Goal: Task Accomplishment & Management: Manage account settings

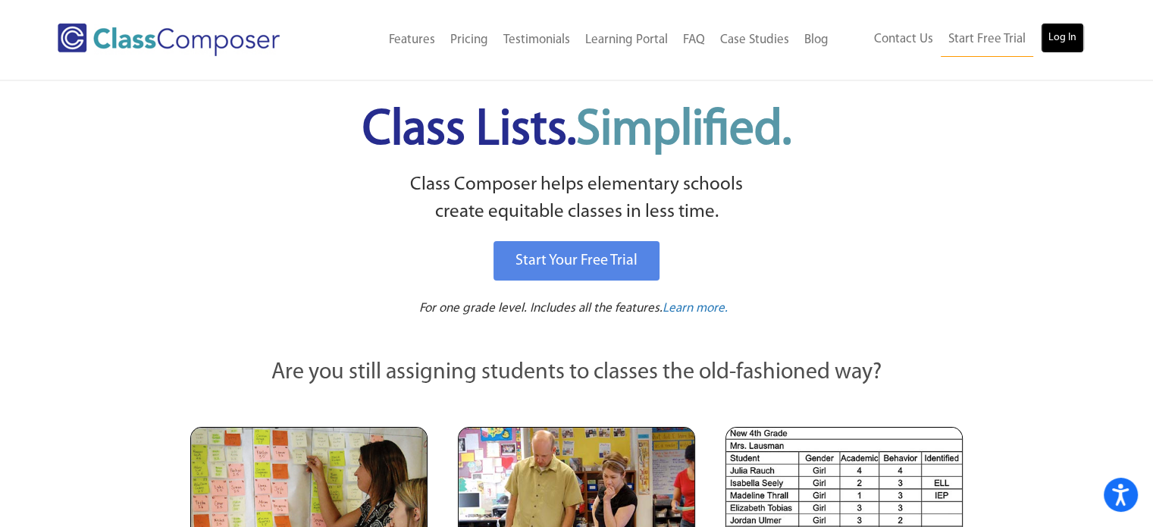
click at [1070, 42] on link "Log In" at bounding box center [1062, 38] width 43 height 30
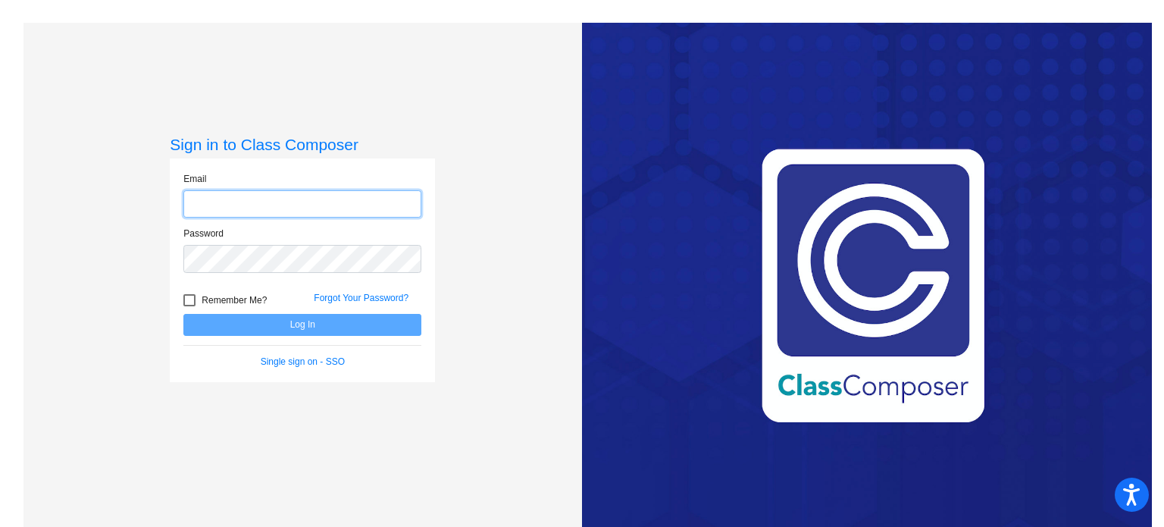
type input "[EMAIL_ADDRESS][DOMAIN_NAME]"
click at [194, 299] on label "Remember Me?" at bounding box center [224, 300] width 83 height 18
click at [189, 306] on input "Remember Me?" at bounding box center [189, 306] width 1 height 1
checkbox input "true"
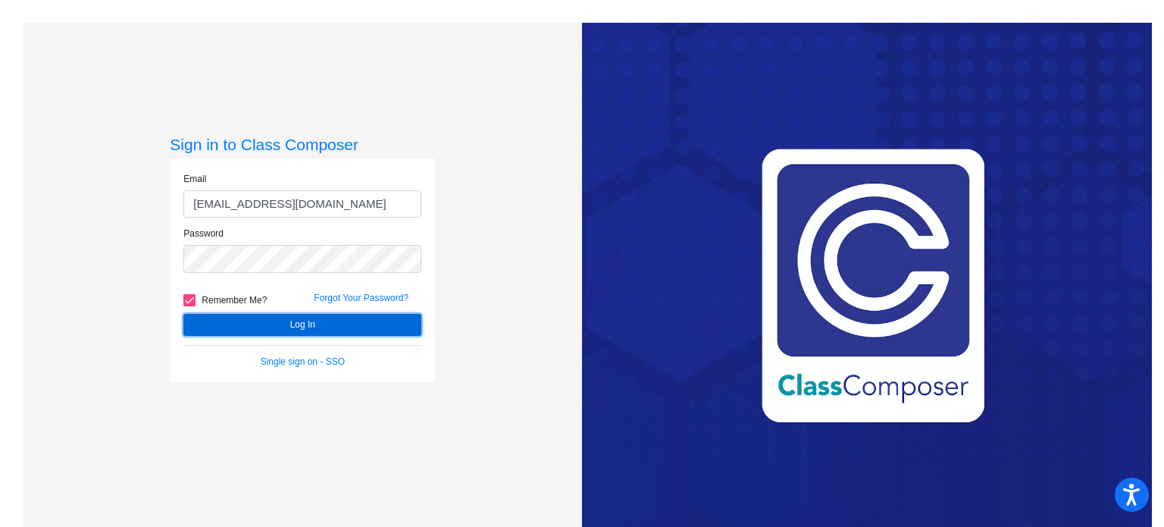
click at [227, 317] on button "Log In" at bounding box center [302, 325] width 238 height 22
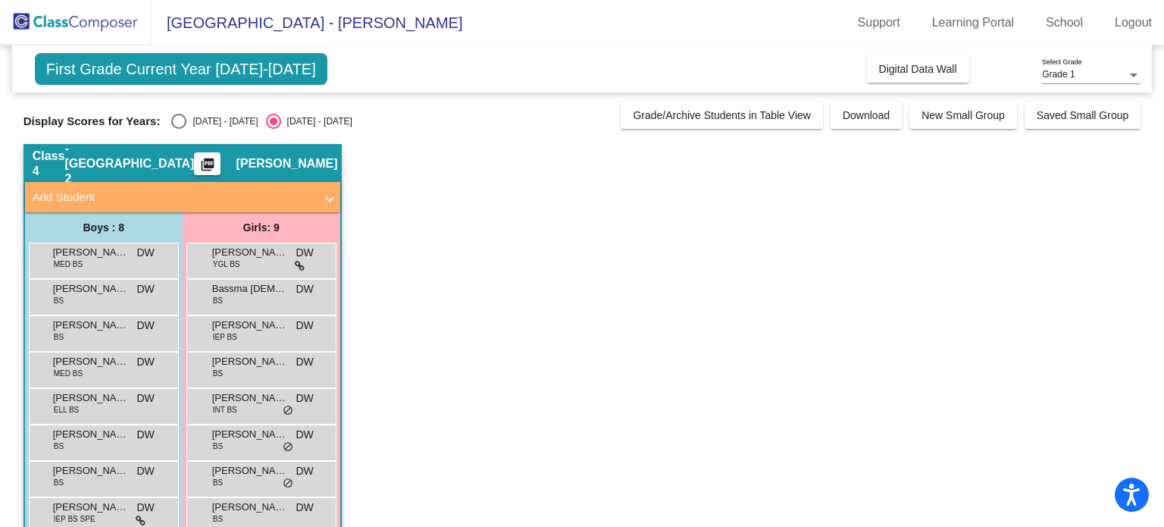
click at [185, 120] on div "Select an option" at bounding box center [178, 121] width 15 height 15
click at [179, 129] on input "2024 - 2025" at bounding box center [178, 129] width 1 height 1
radio input "true"
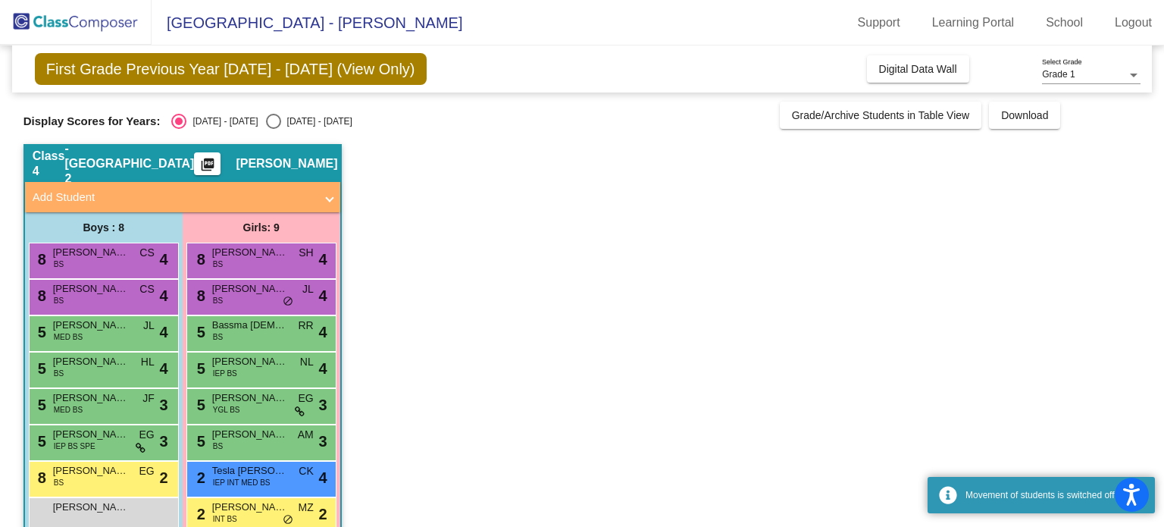
scroll to position [67, 0]
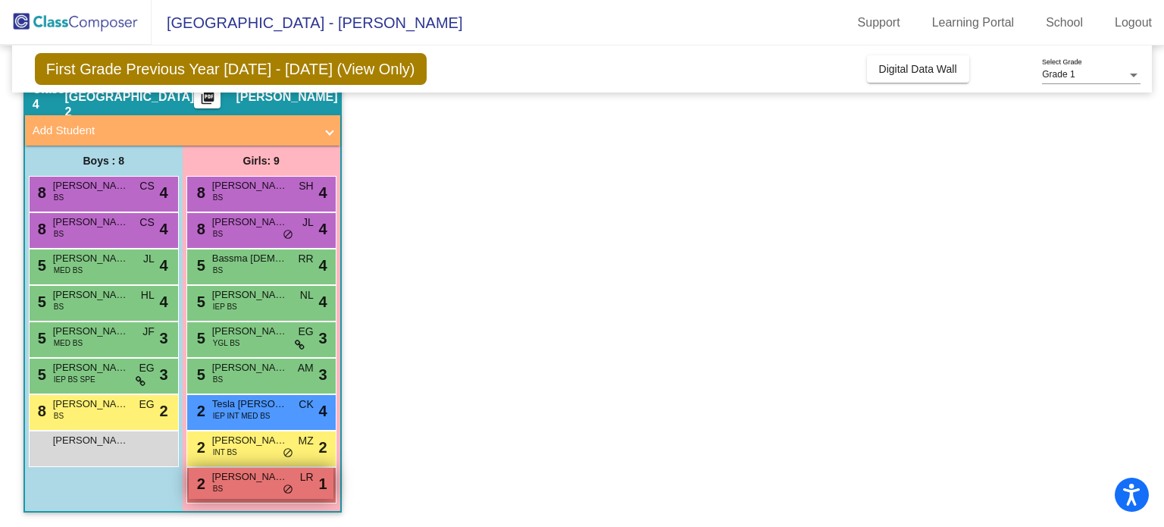
click at [243, 484] on div "2 Masyn Christopher BS LR lock do_not_disturb_alt 1" at bounding box center [261, 483] width 145 height 31
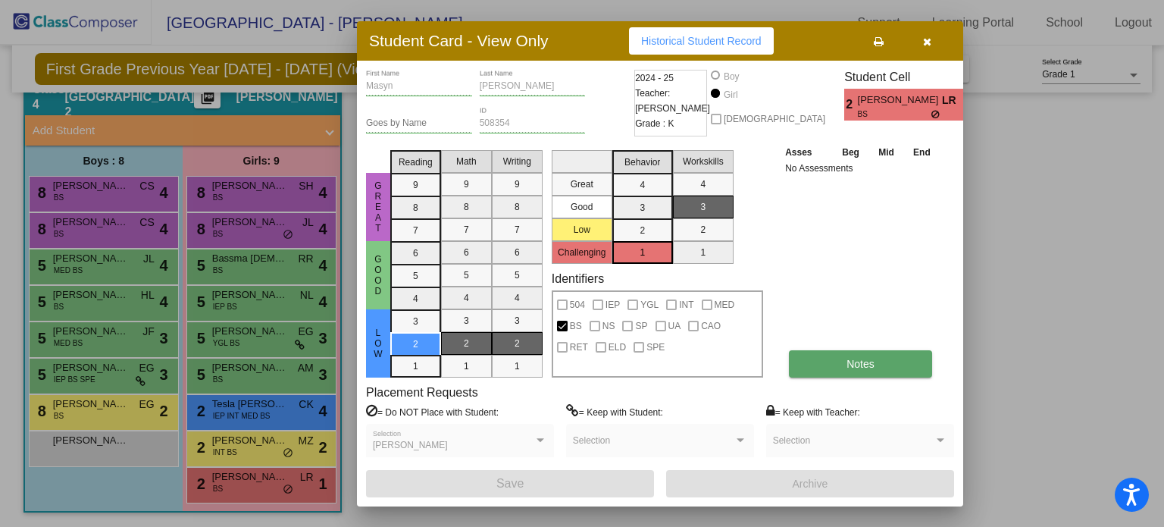
click at [853, 368] on span "Notes" at bounding box center [861, 364] width 28 height 12
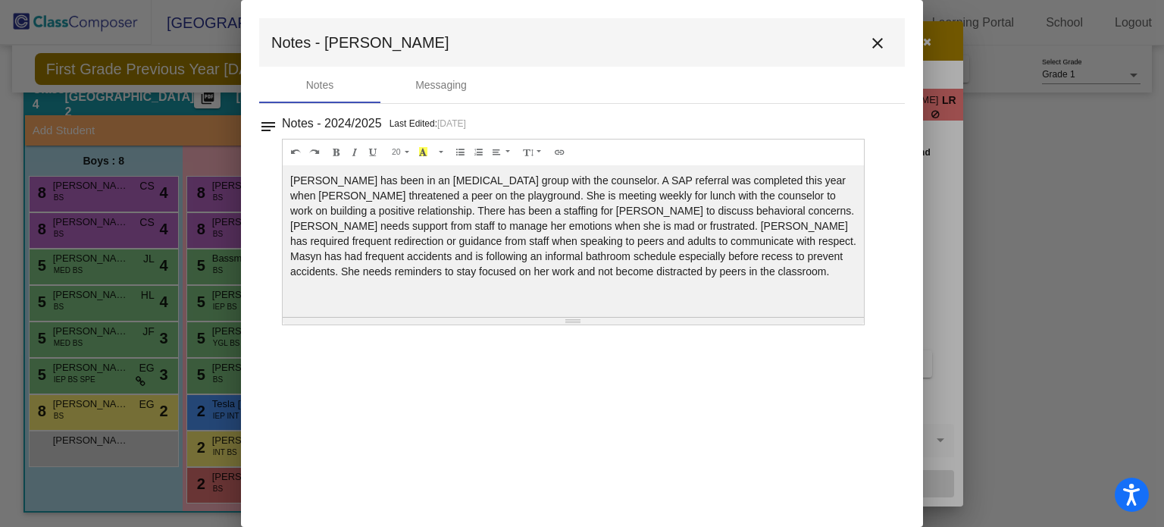
click at [878, 42] on mat-icon "close" at bounding box center [877, 43] width 18 height 18
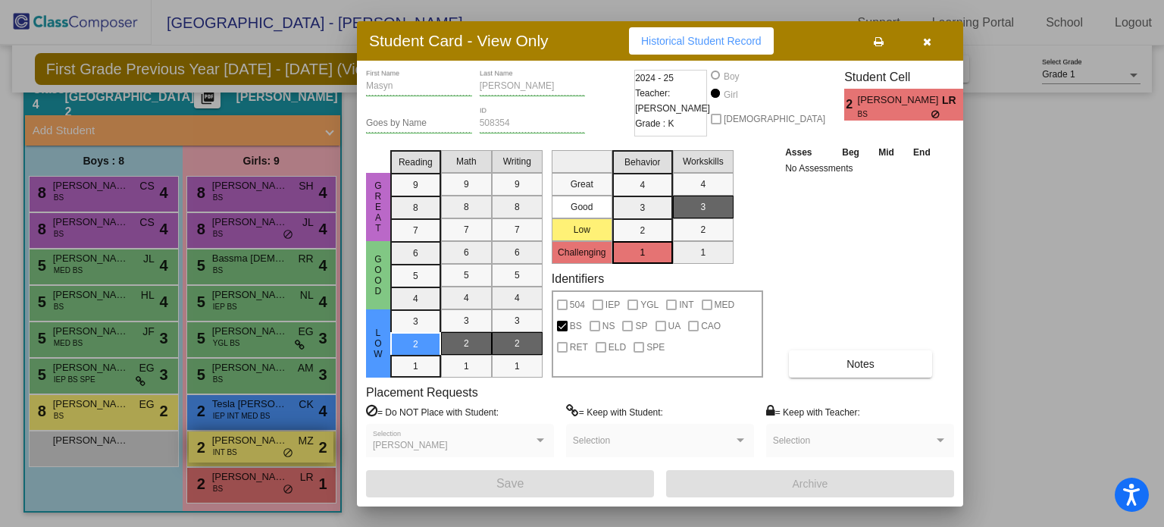
click at [263, 441] on div at bounding box center [582, 263] width 1164 height 527
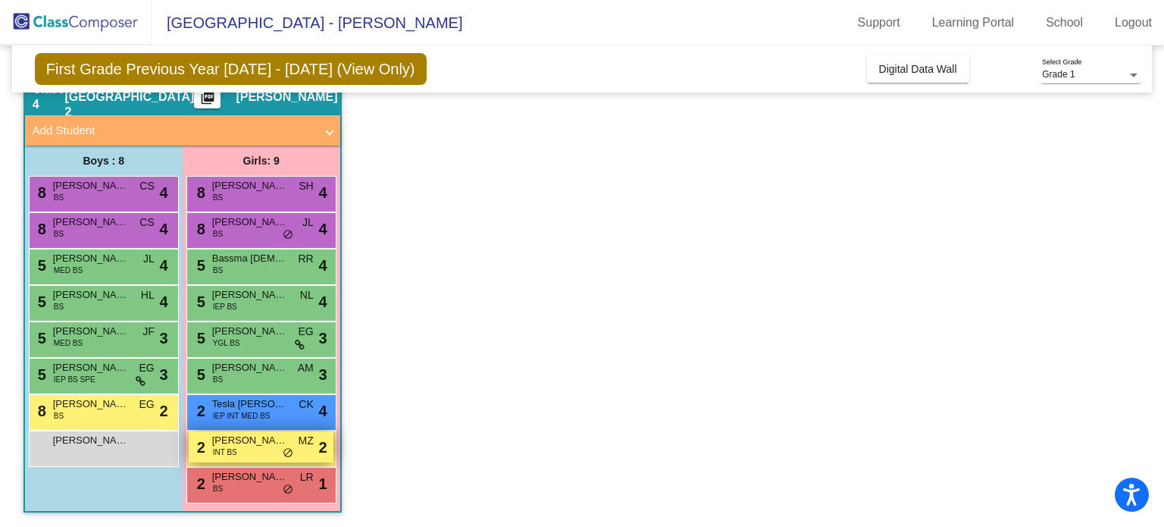
click at [250, 444] on span "Lollah Conrad" at bounding box center [250, 440] width 76 height 15
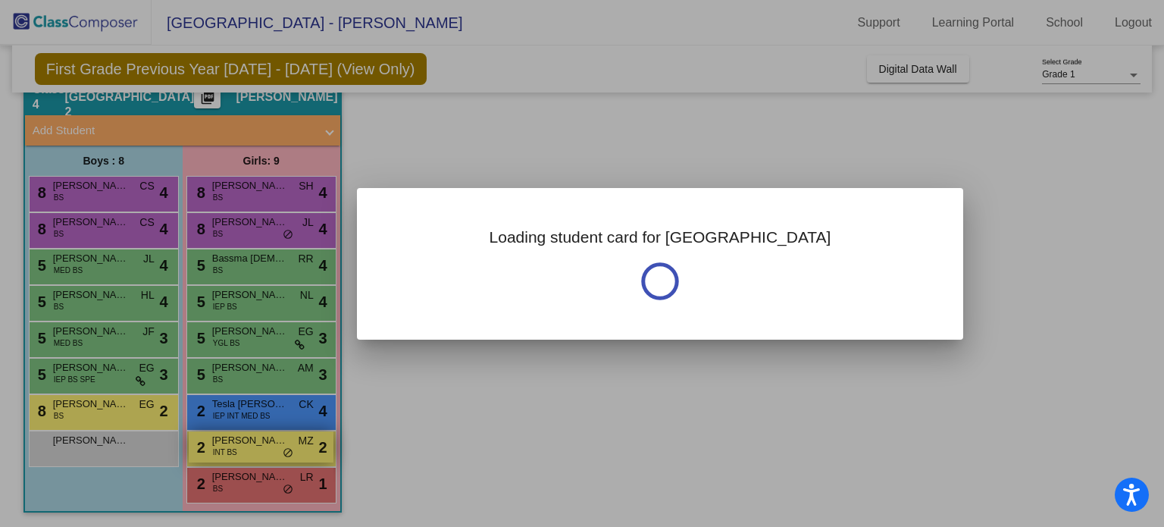
click at [250, 443] on div at bounding box center [582, 263] width 1164 height 527
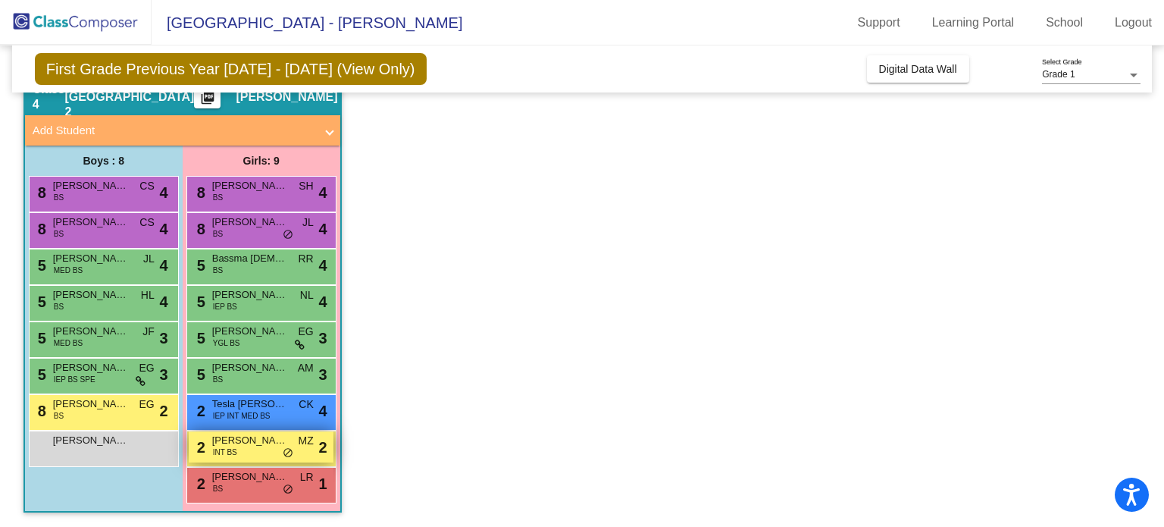
click at [268, 443] on span "Lollah Conrad" at bounding box center [250, 440] width 76 height 15
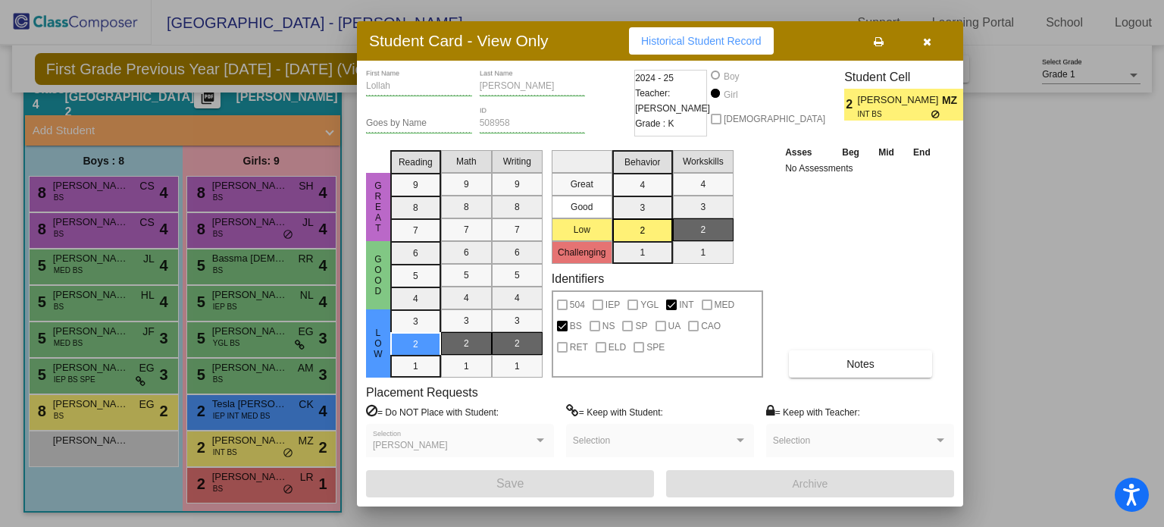
click at [855, 380] on div "Lollah First Name Conrad Last Name Goes by Name 508958 ID 2024 - 25 Teacher: Ma…" at bounding box center [660, 283] width 588 height 427
click at [859, 365] on span "Notes" at bounding box center [861, 364] width 28 height 12
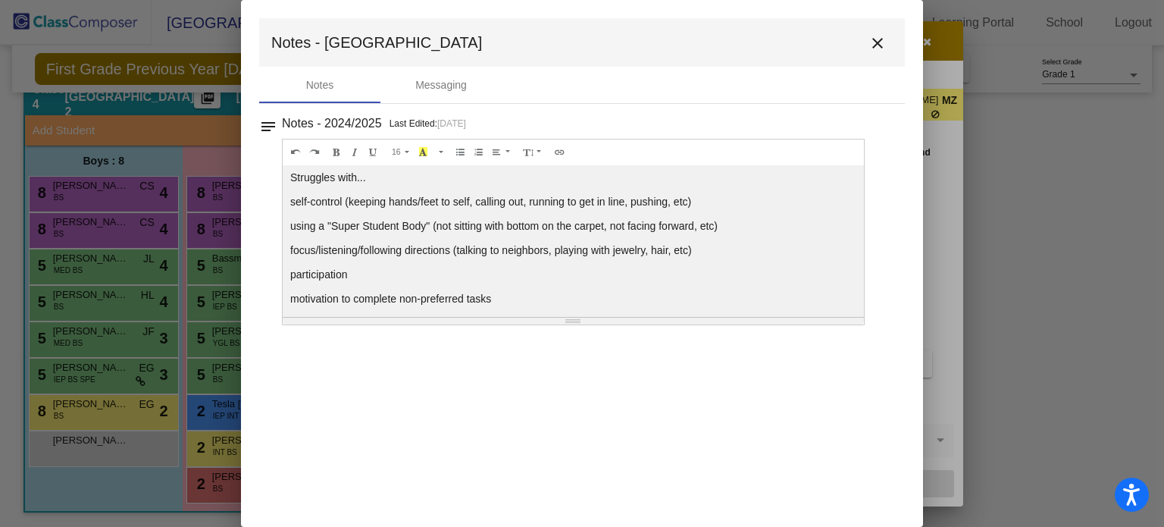
scroll to position [82, 0]
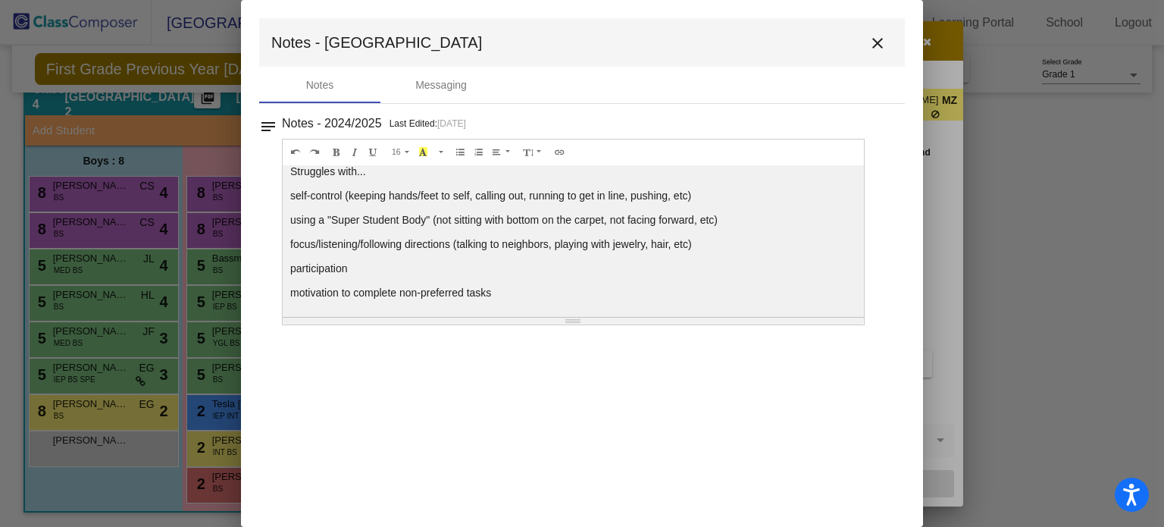
click at [873, 42] on mat-icon "close" at bounding box center [877, 43] width 18 height 18
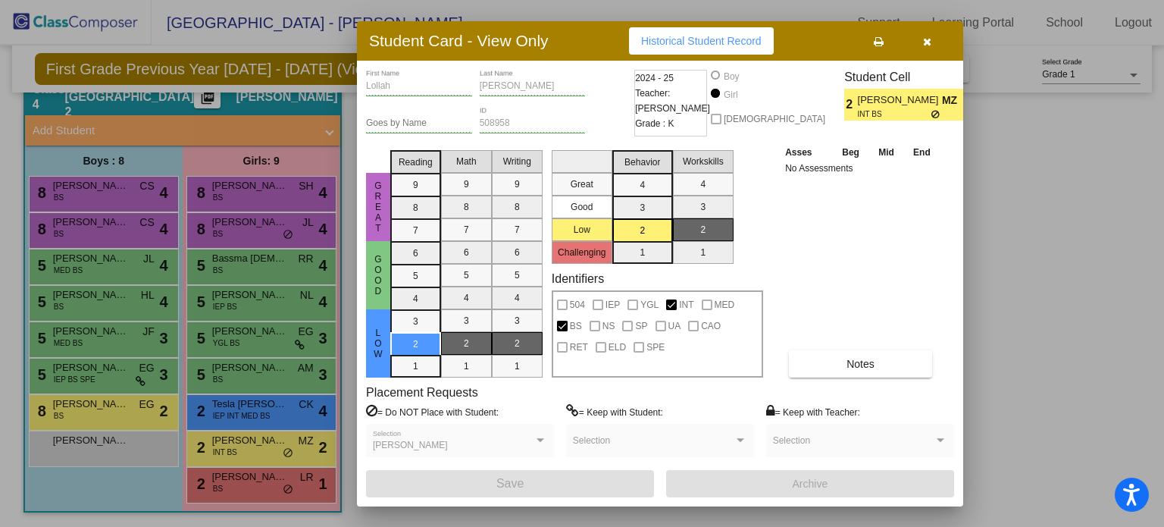
click at [116, 416] on div at bounding box center [582, 263] width 1164 height 527
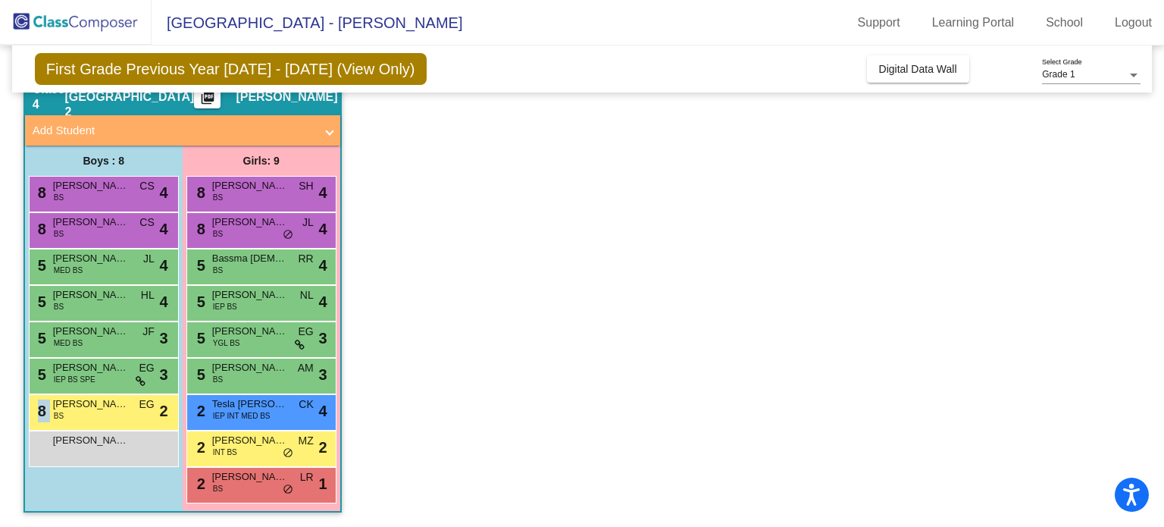
click at [116, 416] on div "8 Charles Sheeler BS EG lock do_not_disturb_alt 2" at bounding box center [102, 410] width 145 height 31
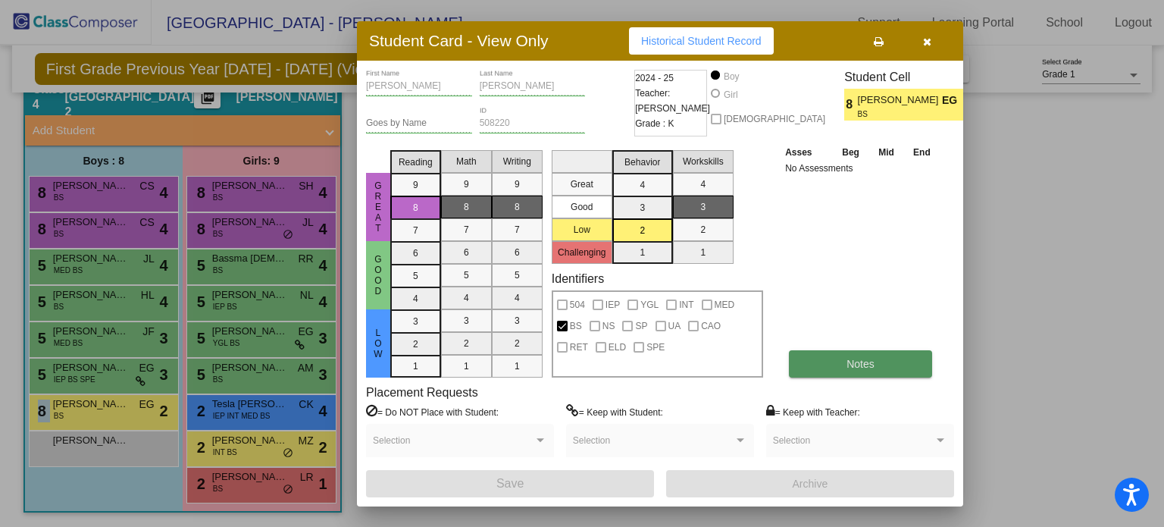
click at [819, 356] on button "Notes" at bounding box center [860, 363] width 143 height 27
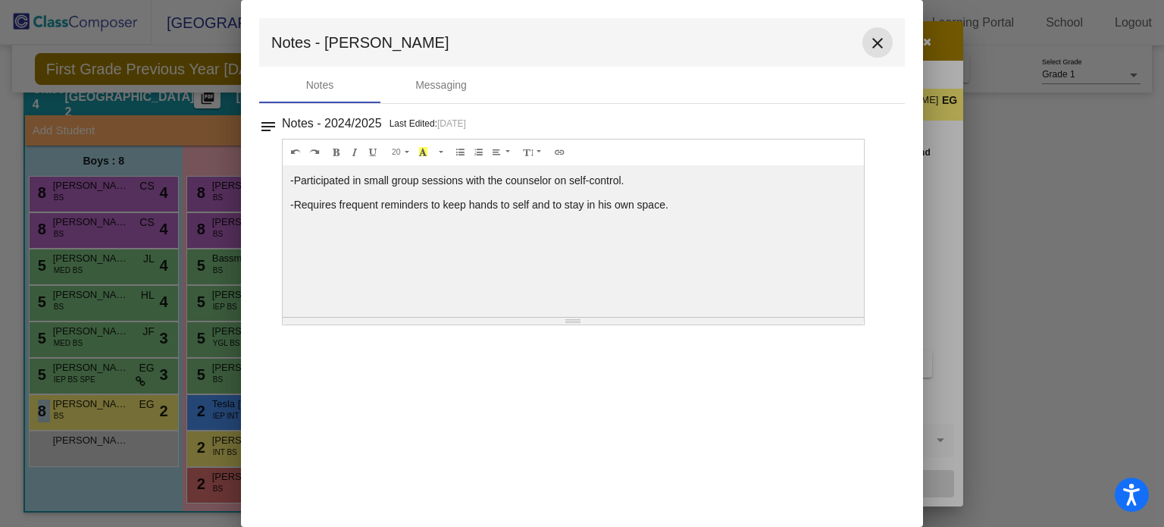
click at [876, 39] on mat-icon "close" at bounding box center [877, 43] width 18 height 18
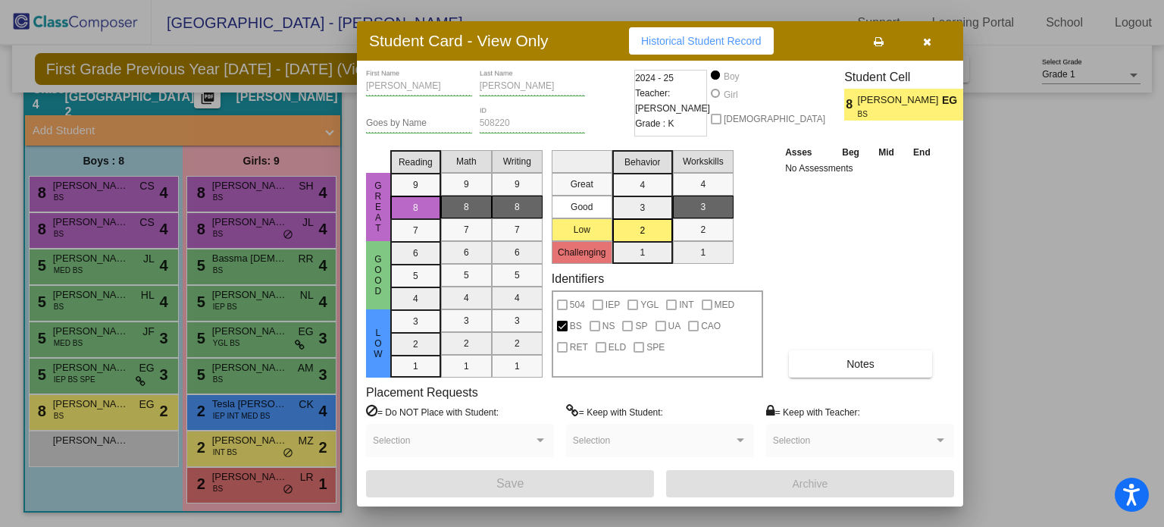
click at [98, 338] on div at bounding box center [582, 263] width 1164 height 527
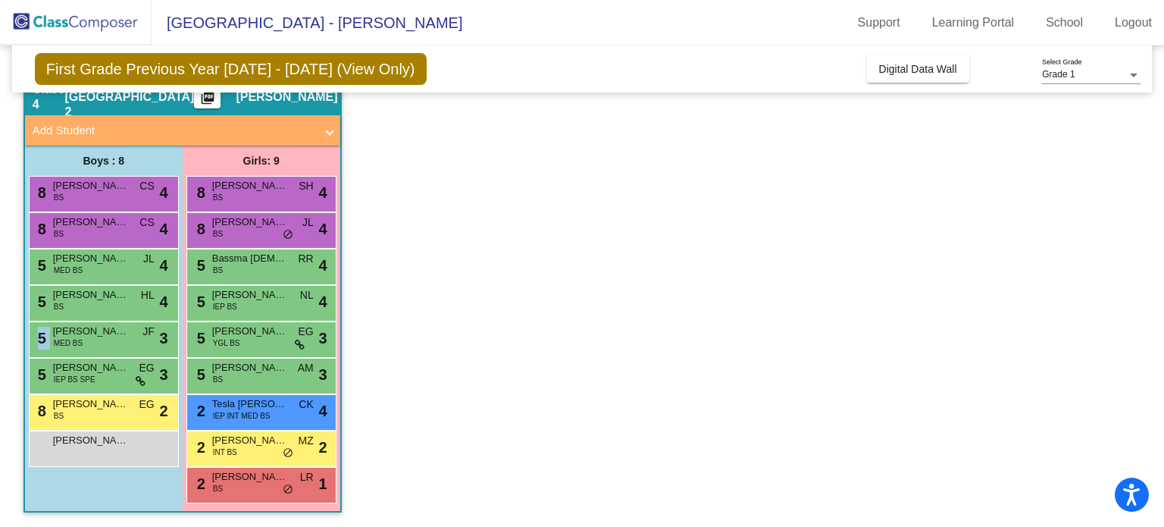
click at [98, 338] on div "5 Athan Eppley MED BS JF lock do_not_disturb_alt 3" at bounding box center [102, 337] width 145 height 31
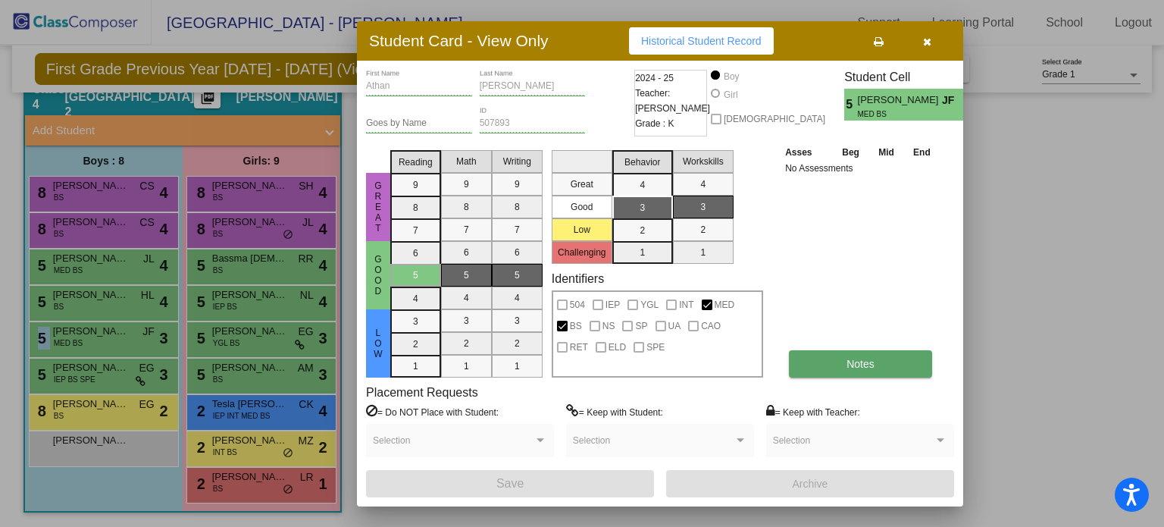
click at [844, 358] on button "Notes" at bounding box center [860, 363] width 143 height 27
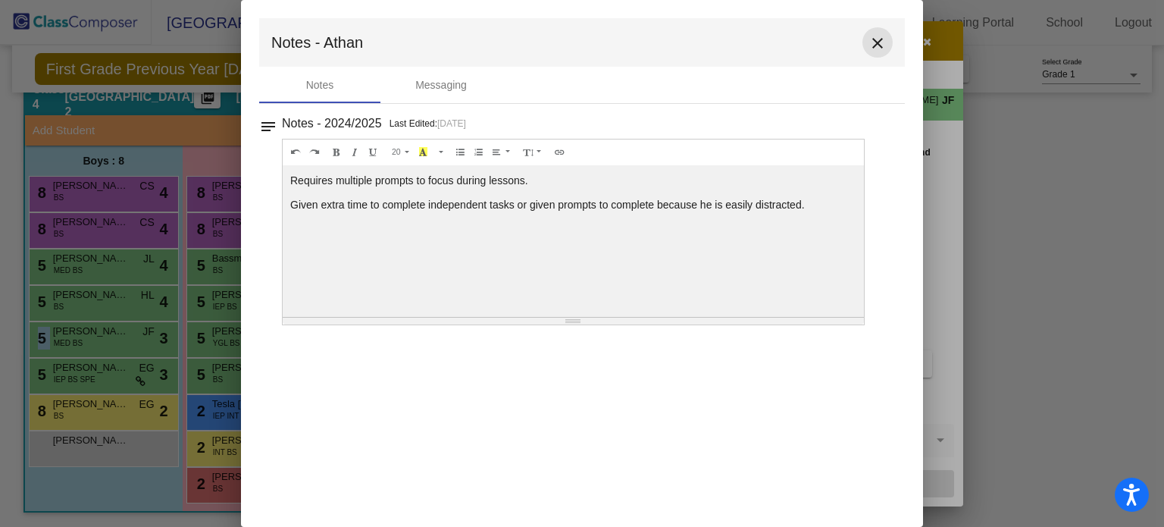
click at [877, 42] on mat-icon "close" at bounding box center [877, 43] width 18 height 18
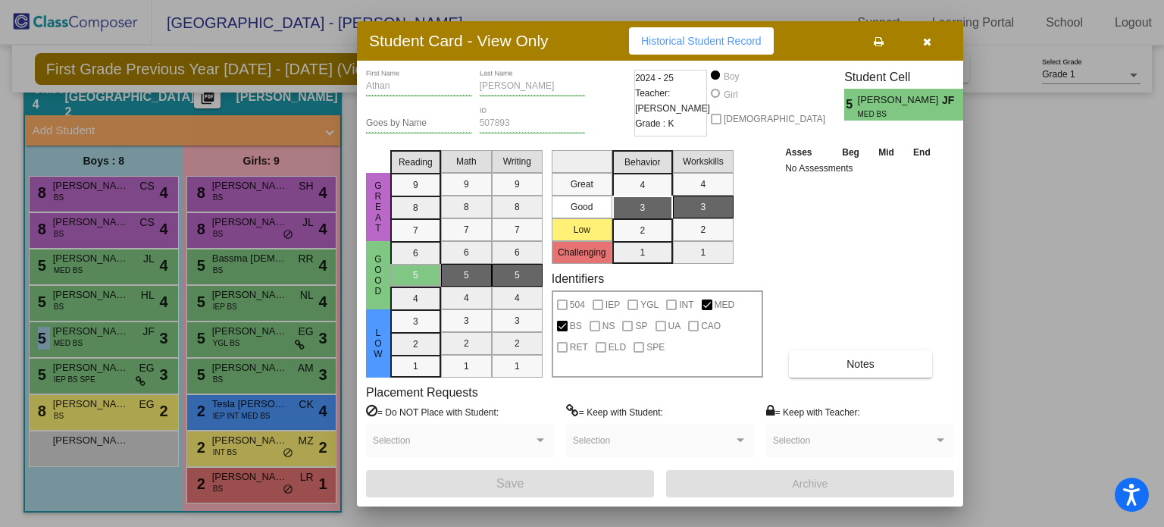
click at [932, 37] on button "button" at bounding box center [927, 40] width 49 height 27
